Goal: Information Seeking & Learning: Learn about a topic

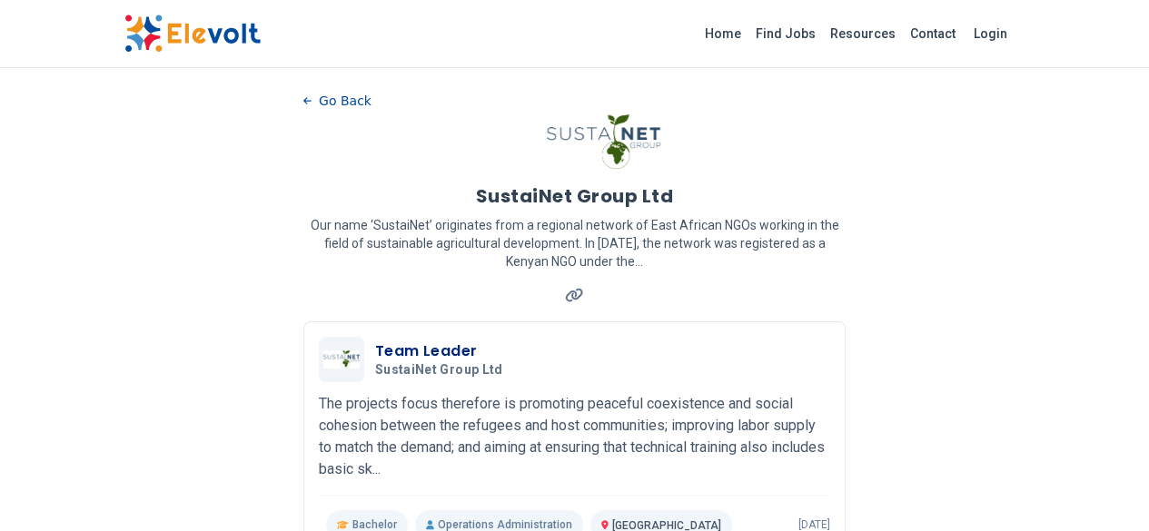
click at [823, 35] on link "Find Jobs" at bounding box center [786, 33] width 74 height 29
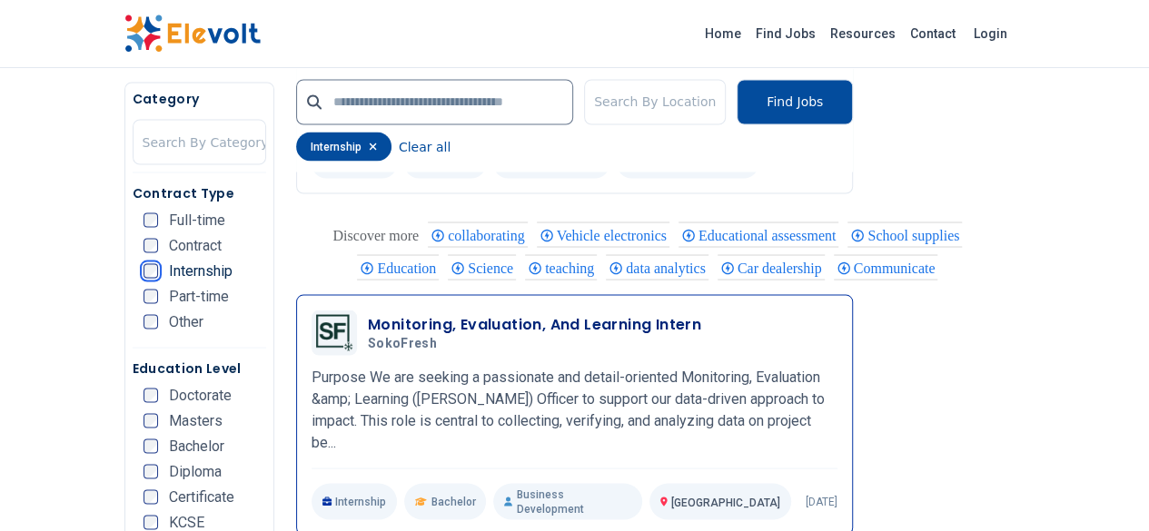
scroll to position [1607, 0]
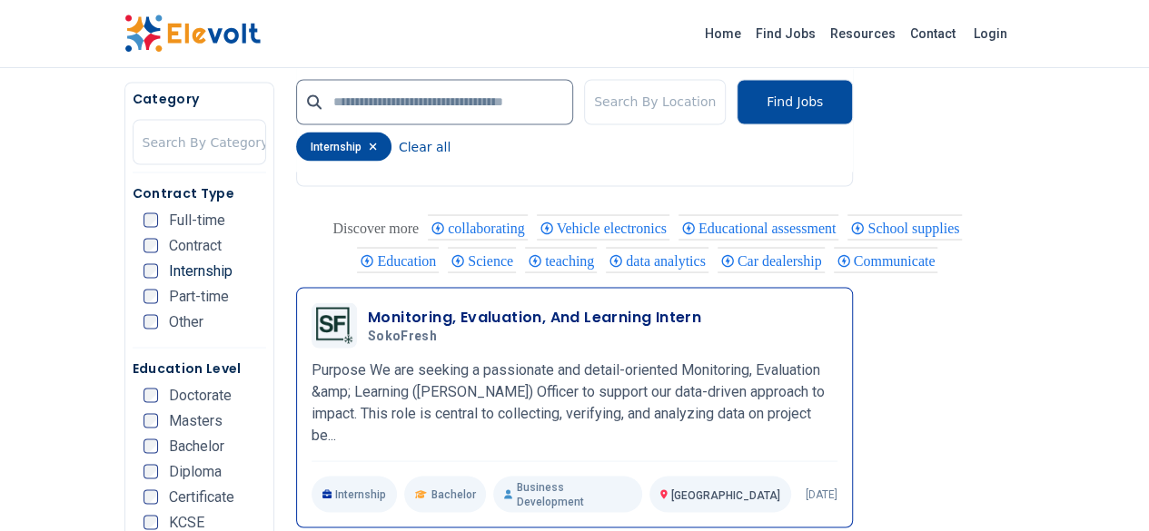
click at [463, 306] on h3 "Monitoring, Evaluation, And Learning Intern" at bounding box center [534, 317] width 333 height 22
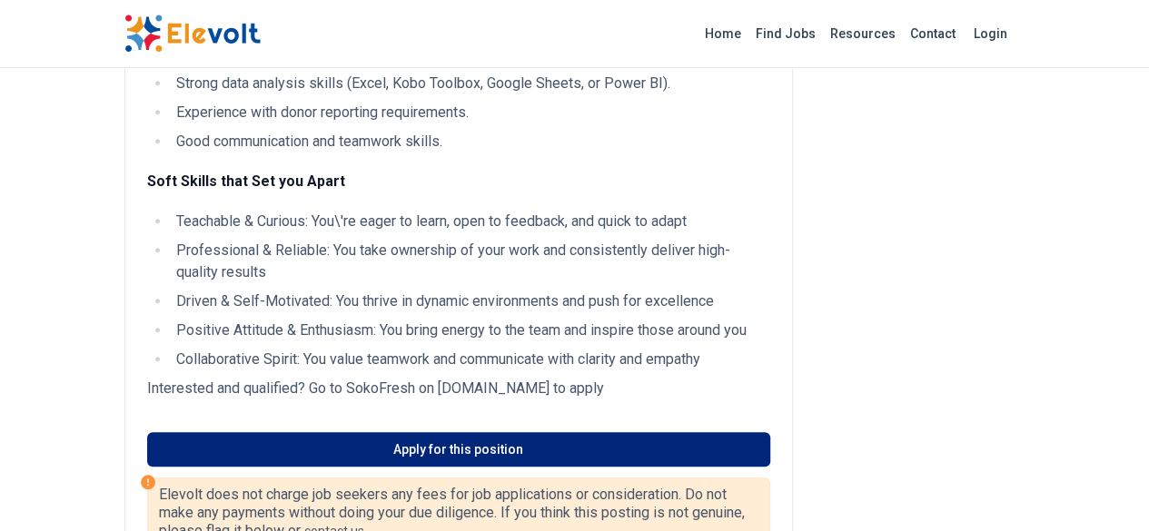
scroll to position [734, 0]
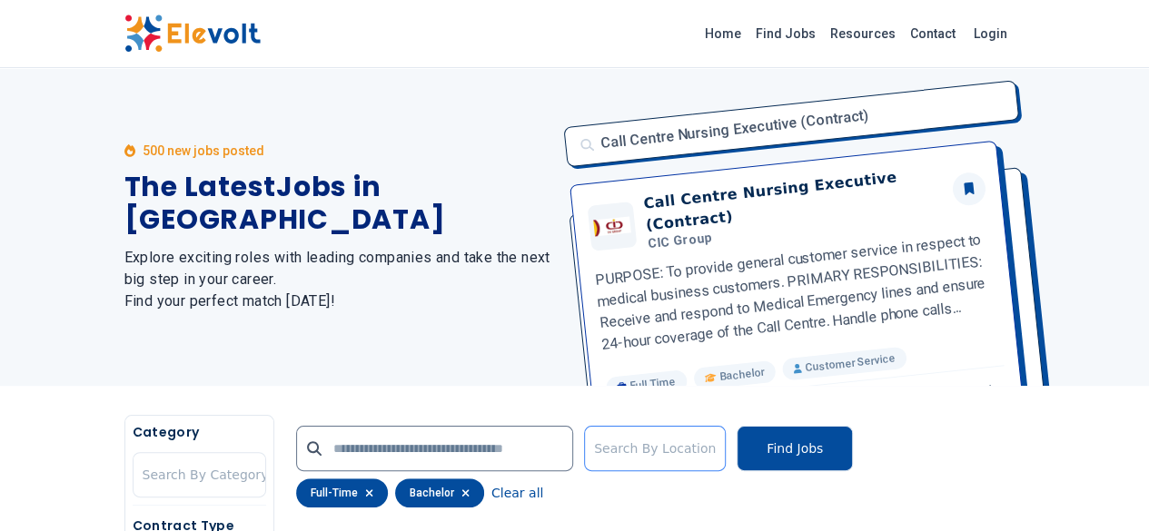
click at [665, 455] on div at bounding box center [655, 449] width 122 height 36
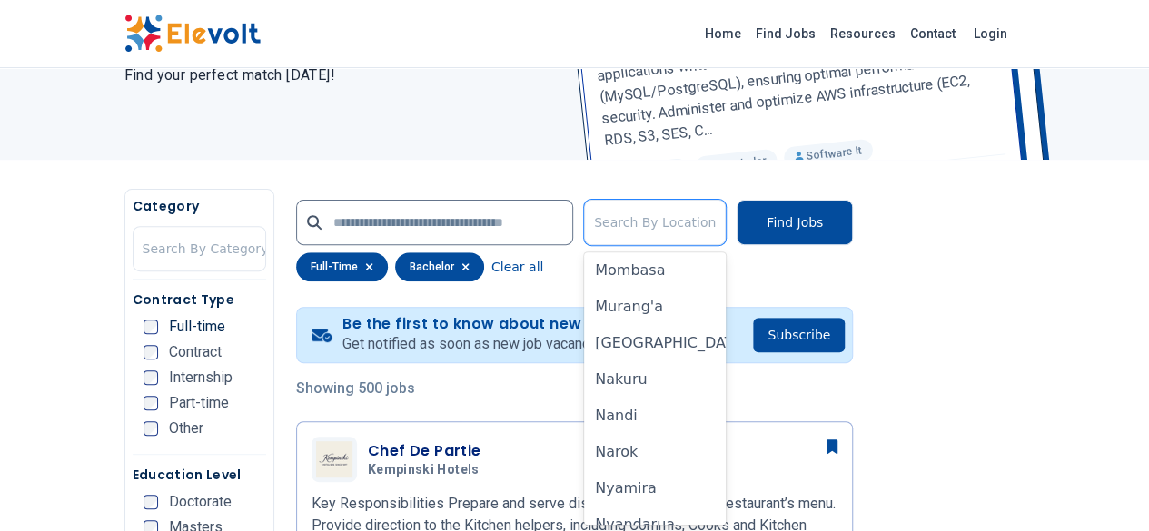
scroll to position [987, 0]
click at [700, 355] on div "[GEOGRAPHIC_DATA]" at bounding box center [655, 341] width 142 height 36
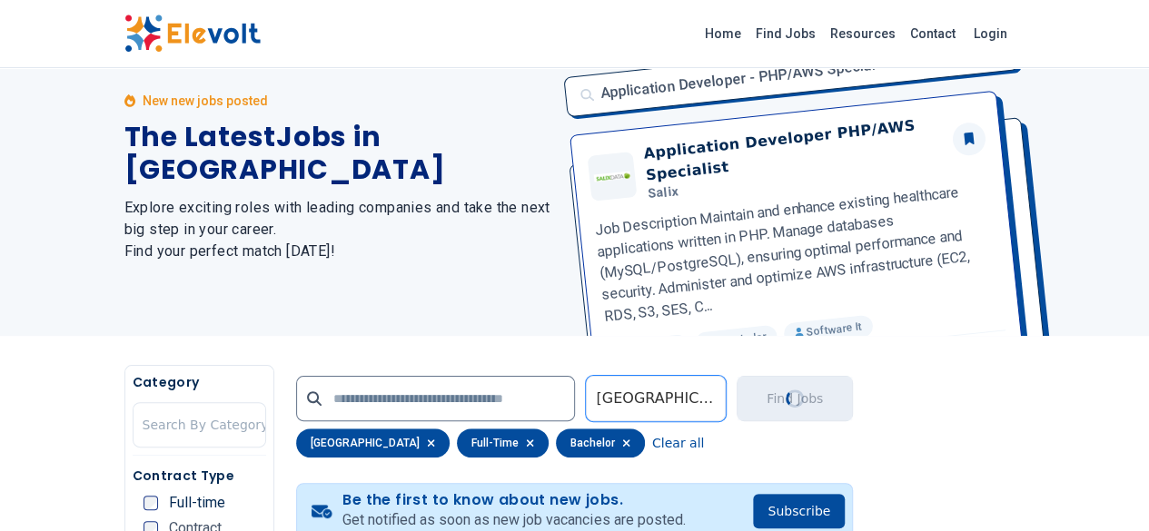
scroll to position [0, 0]
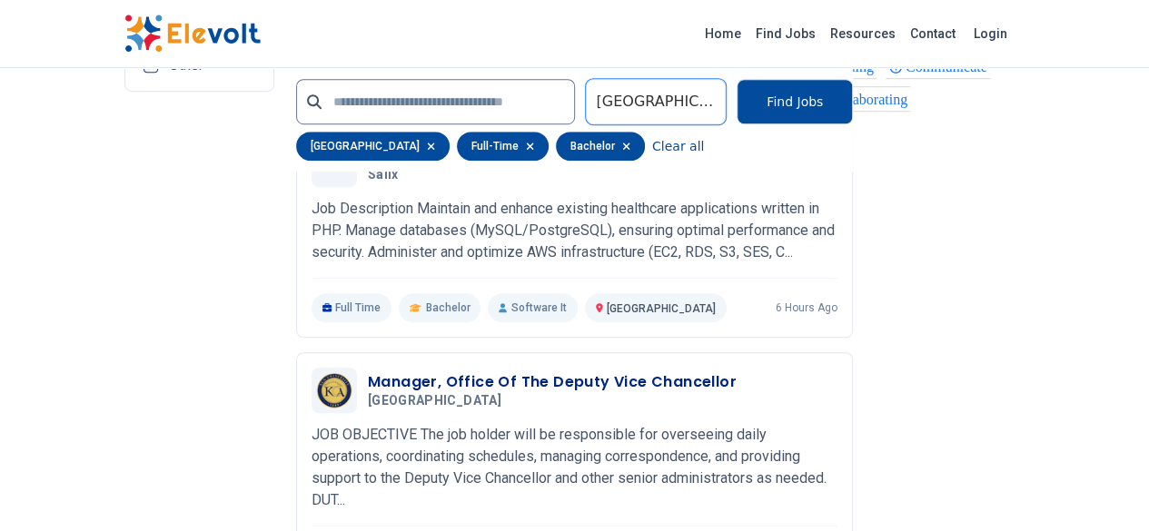
scroll to position [3964, 0]
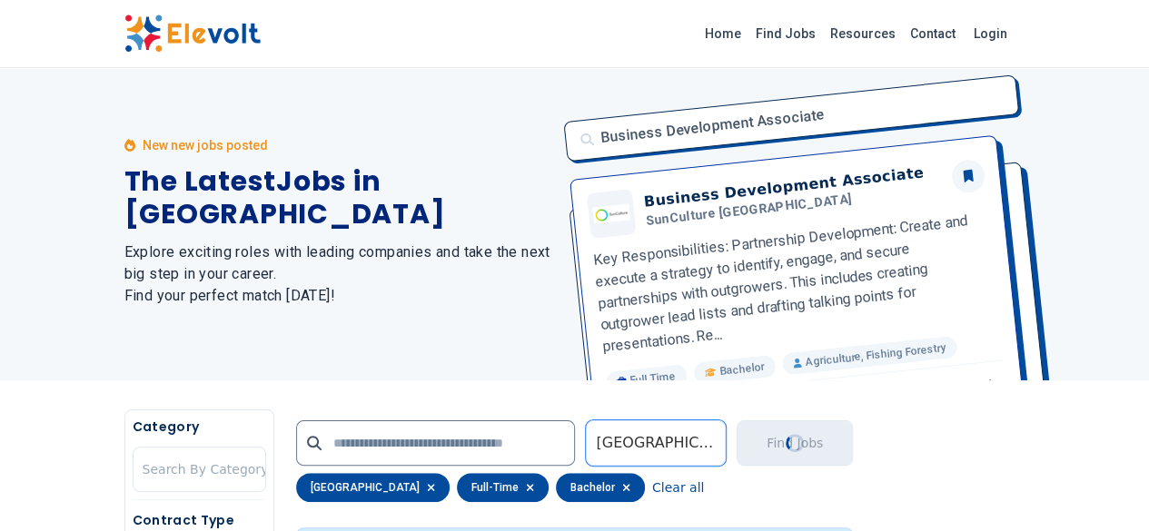
scroll to position [0, 0]
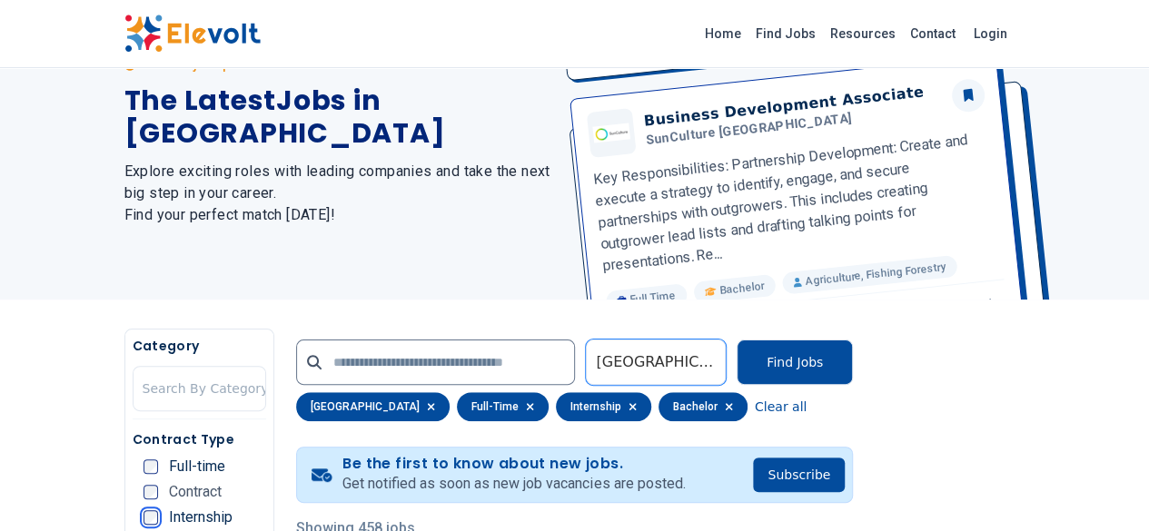
scroll to position [111, 0]
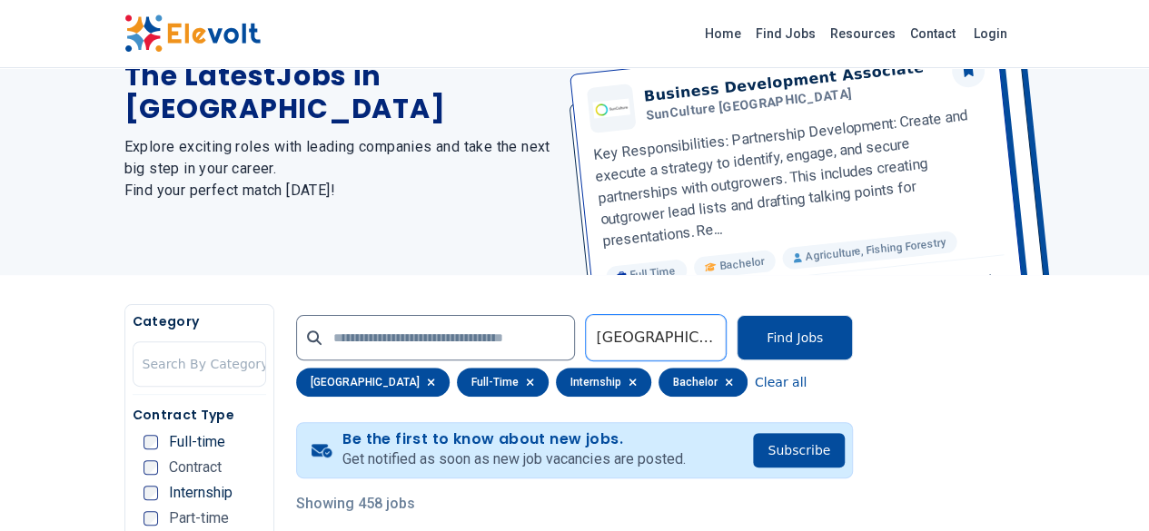
click at [526, 379] on icon "button" at bounding box center [530, 382] width 8 height 11
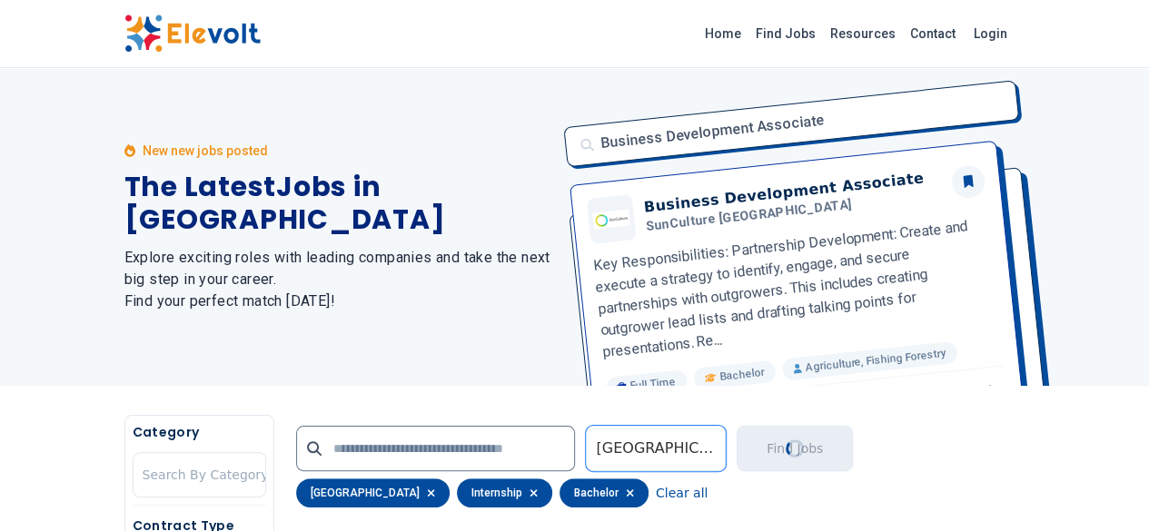
scroll to position [0, 0]
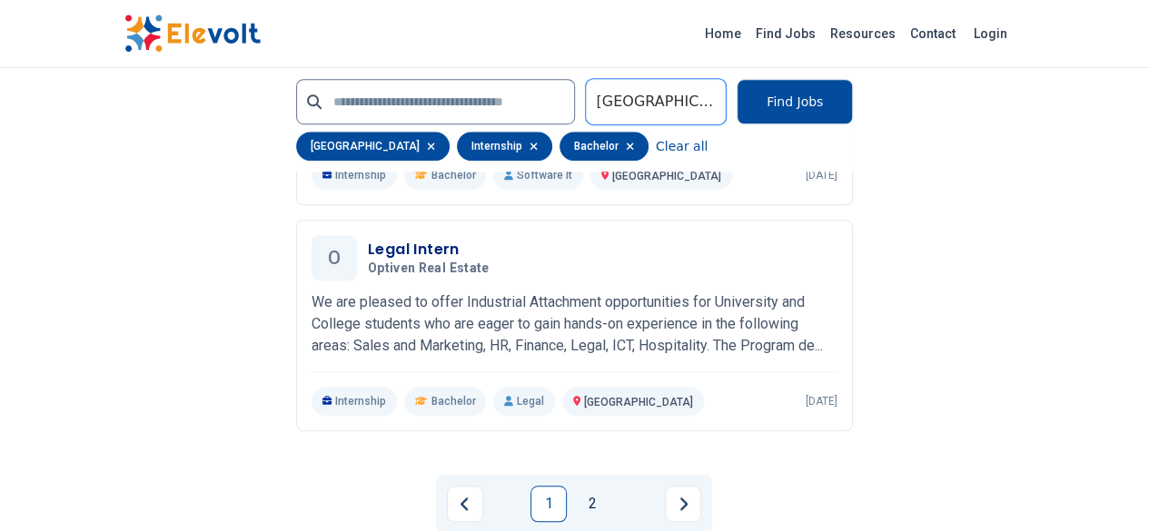
scroll to position [4056, 0]
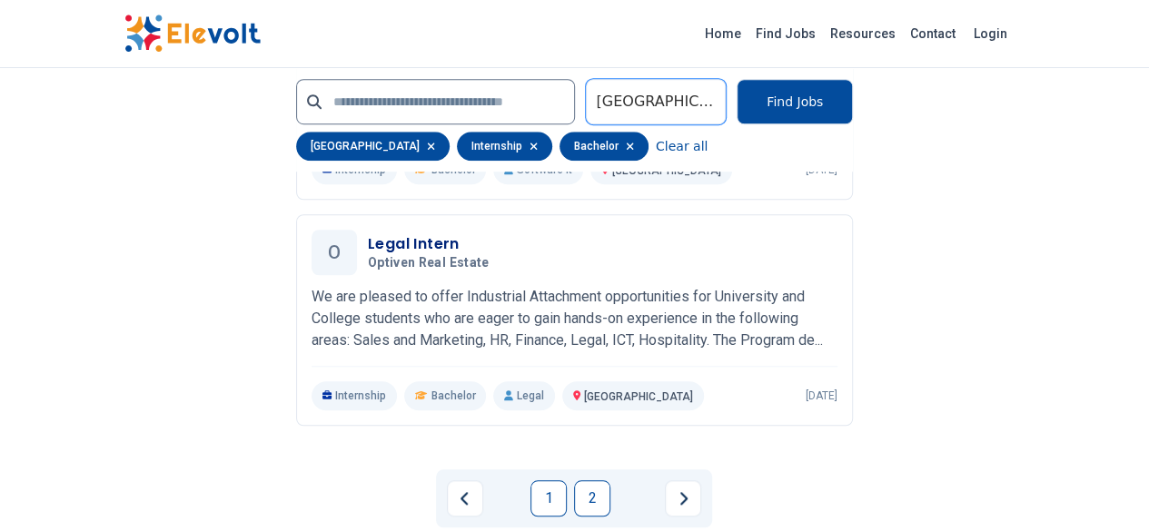
click at [587, 481] on link "2" at bounding box center [592, 499] width 36 height 36
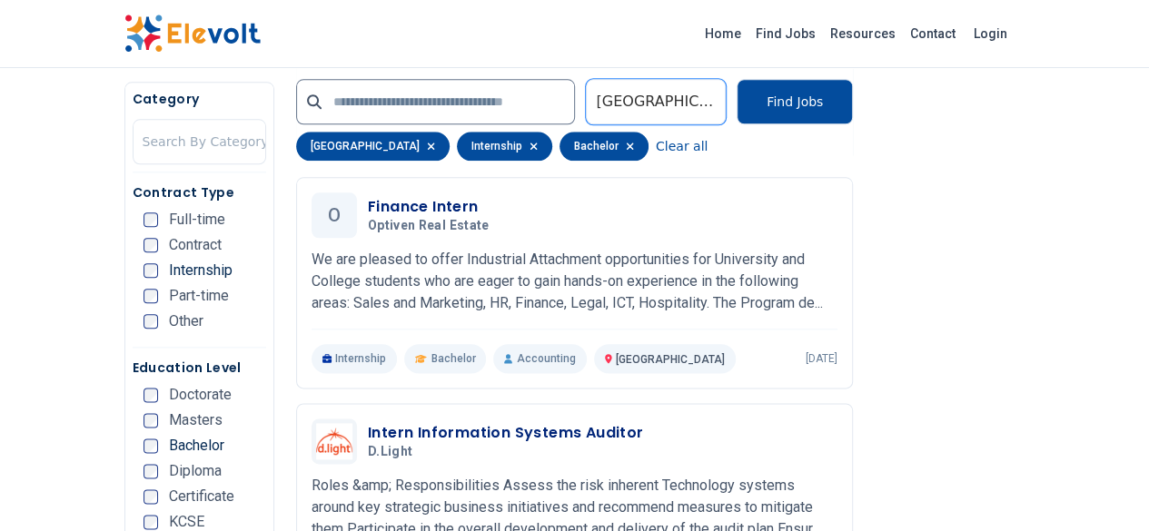
scroll to position [934, 0]
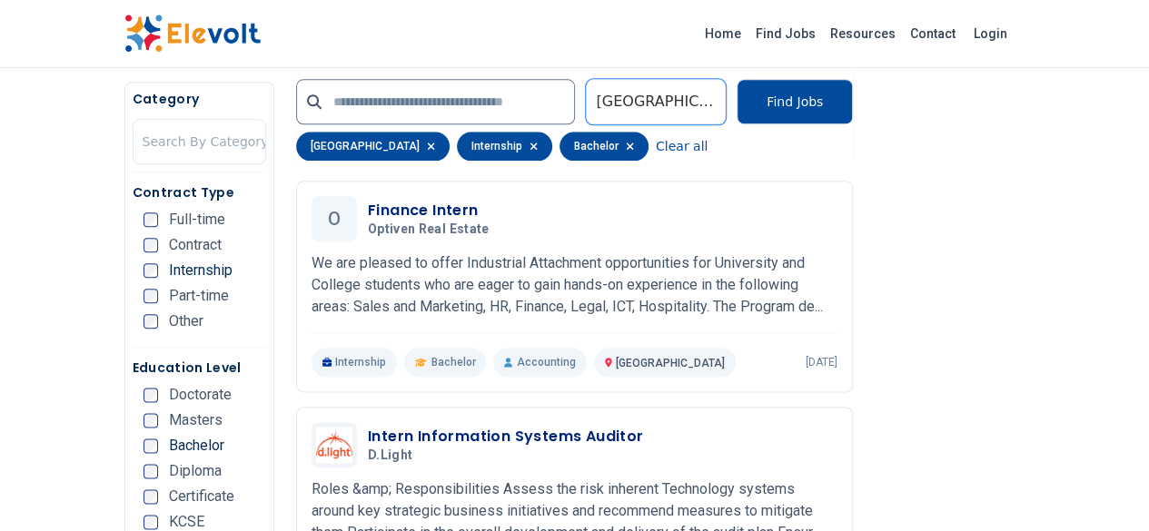
click at [530, 146] on icon "button" at bounding box center [534, 146] width 8 height 11
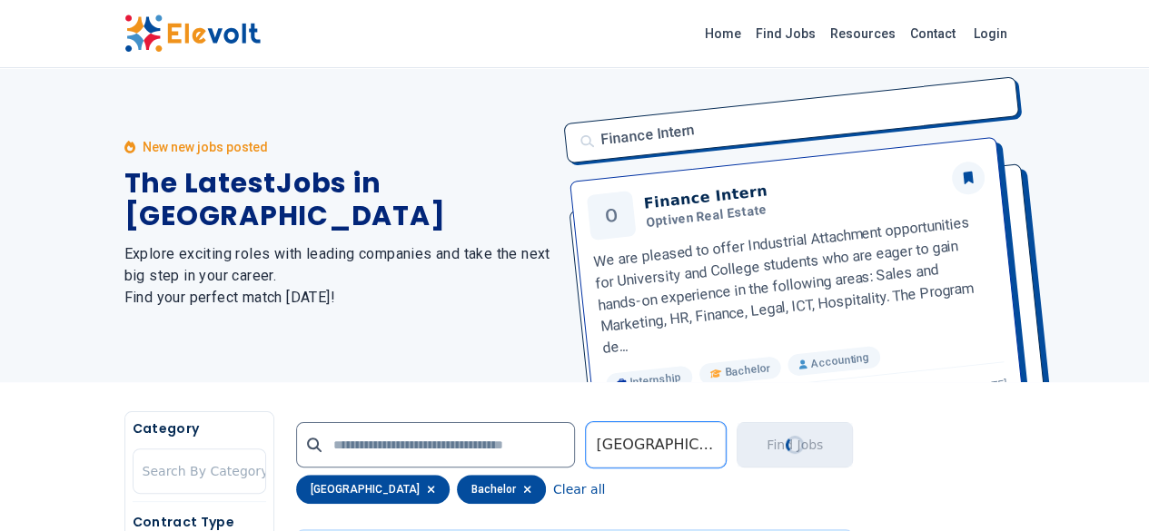
scroll to position [0, 0]
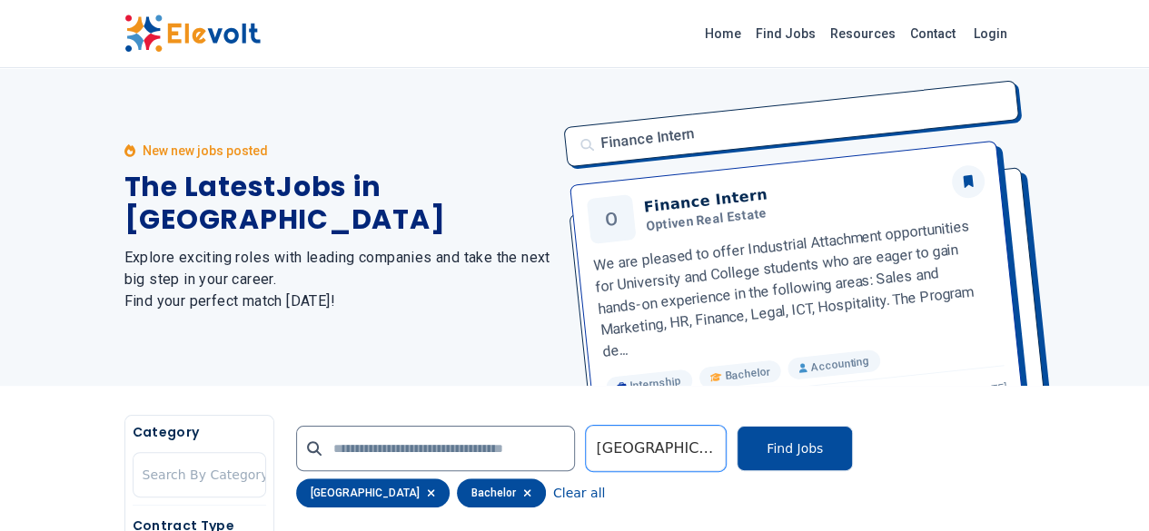
click at [523, 497] on icon "button" at bounding box center [527, 493] width 8 height 11
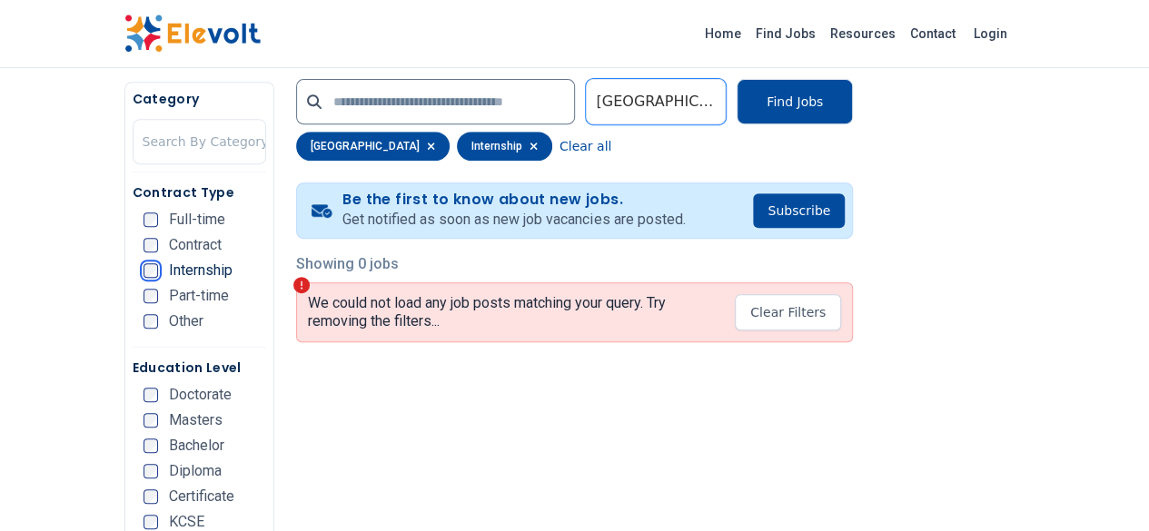
scroll to position [350, 0]
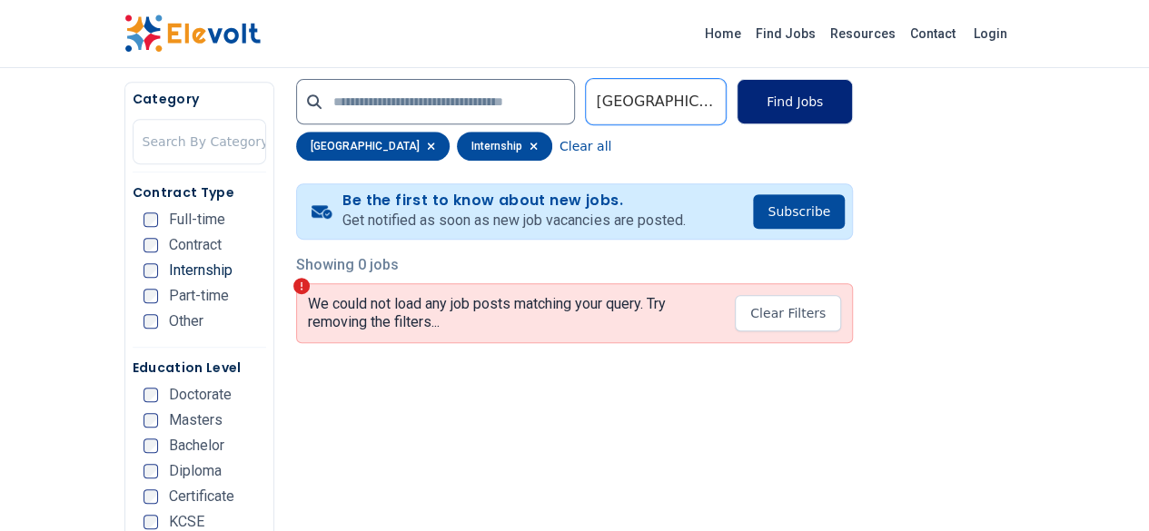
click at [853, 94] on button "Find Jobs" at bounding box center [795, 101] width 116 height 45
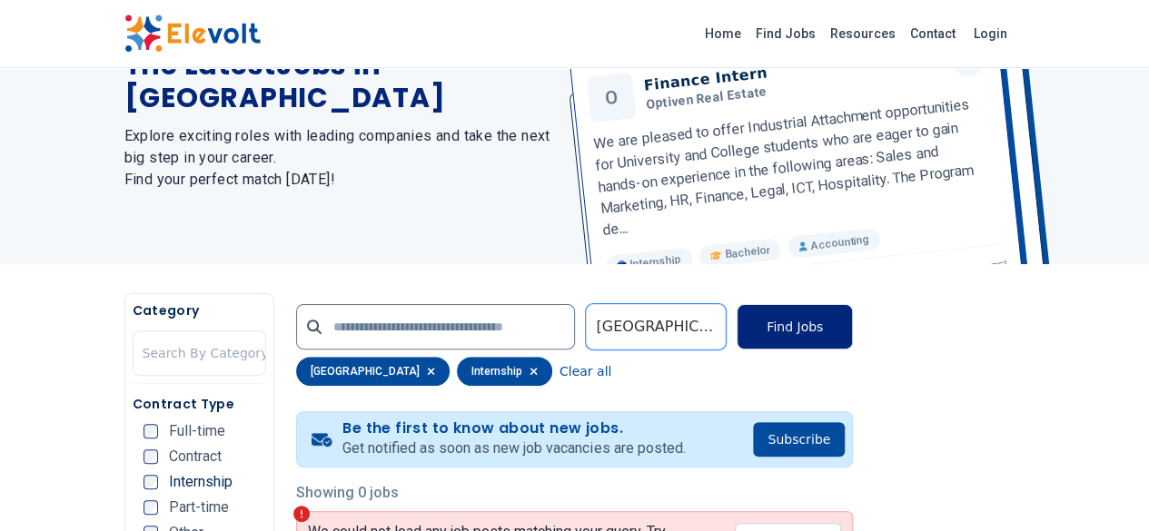
scroll to position [0, 0]
